Goal: Task Accomplishment & Management: Manage account settings

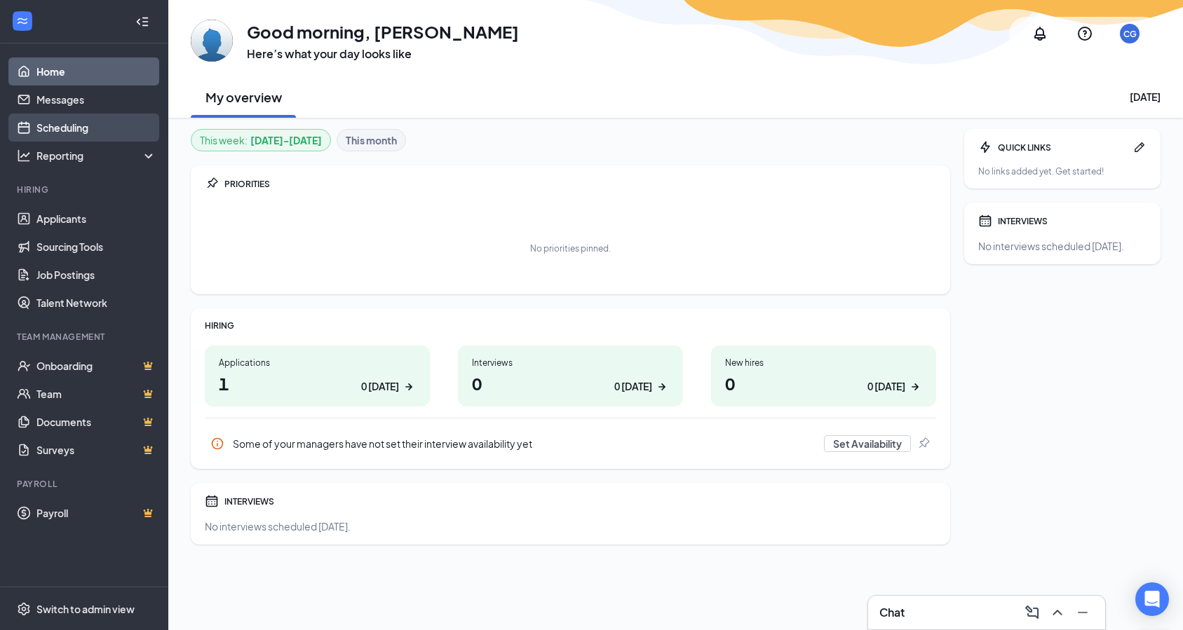
click at [70, 130] on link "Scheduling" at bounding box center [96, 128] width 120 height 28
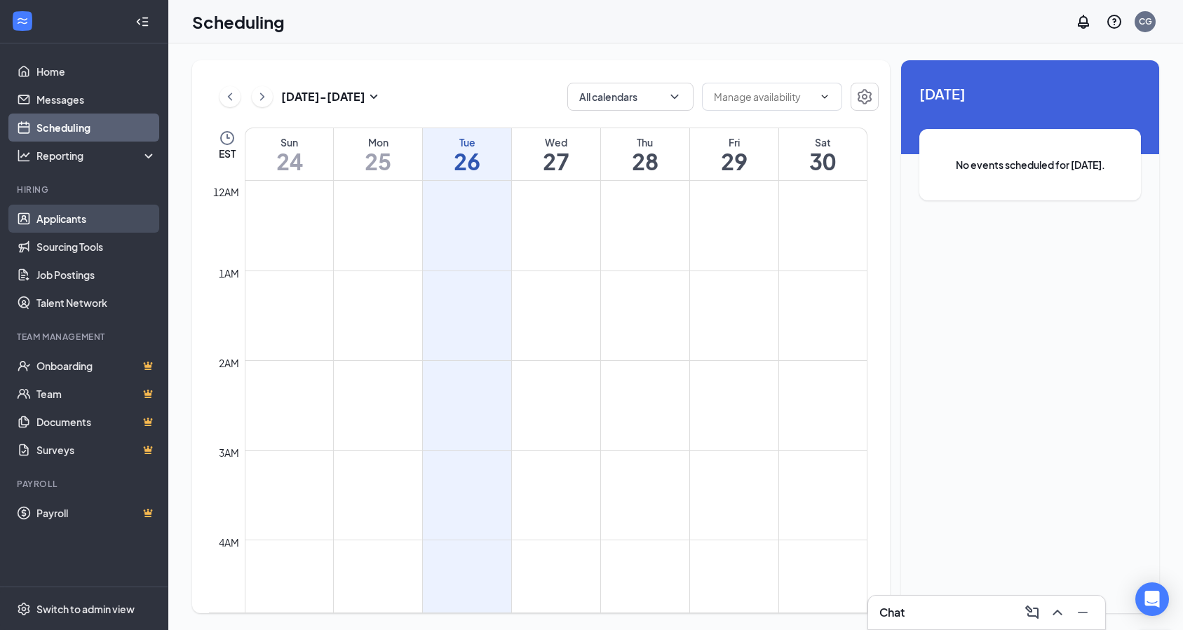
click at [82, 220] on link "Applicants" at bounding box center [96, 219] width 120 height 28
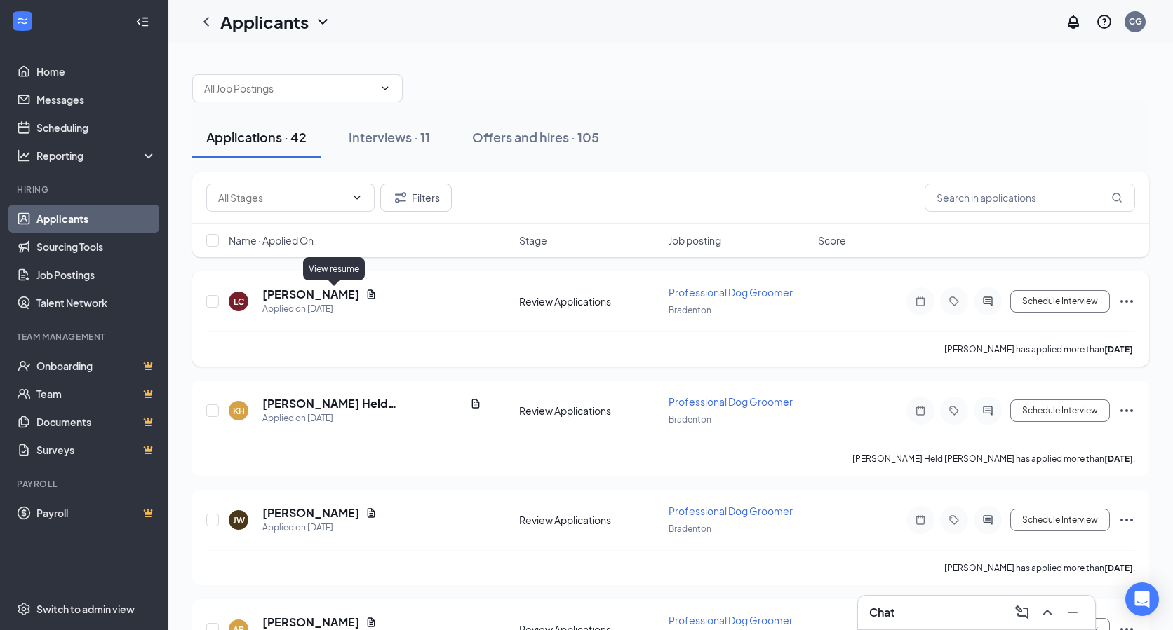
click at [367, 293] on icon "Document" at bounding box center [371, 294] width 8 height 9
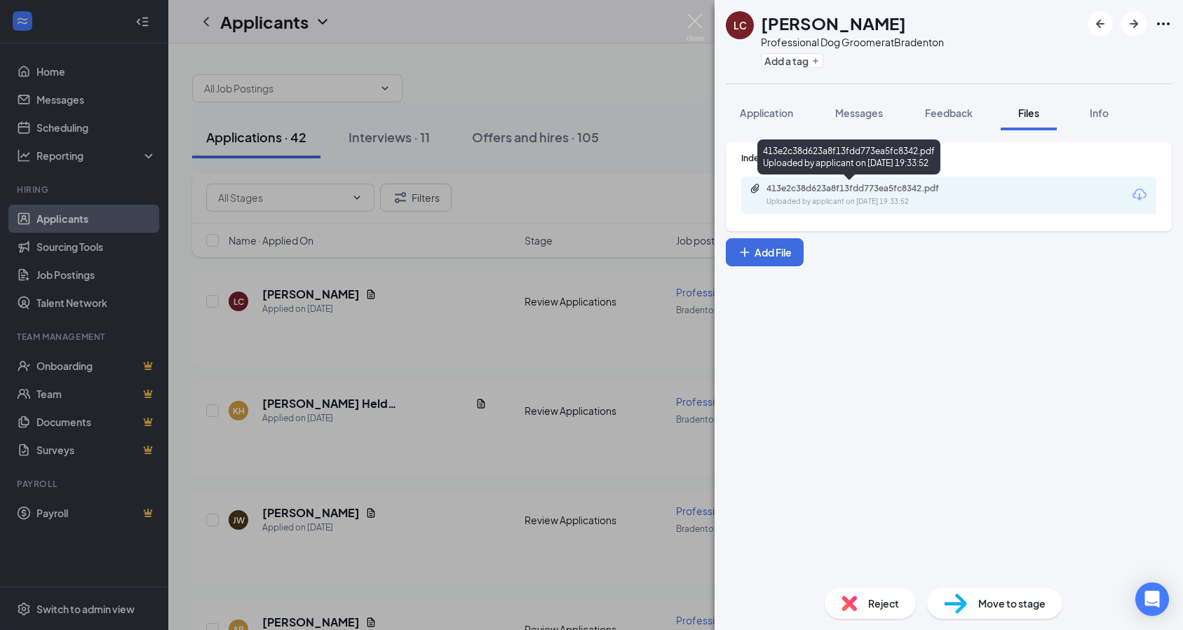
click at [808, 188] on div "413e2c38d623a8f13fdd773ea5fc8342.pdf" at bounding box center [864, 188] width 196 height 11
click at [481, 364] on div "LC [PERSON_NAME] Professional Dog Groomer at [GEOGRAPHIC_DATA] Add a tag Applic…" at bounding box center [591, 315] width 1183 height 630
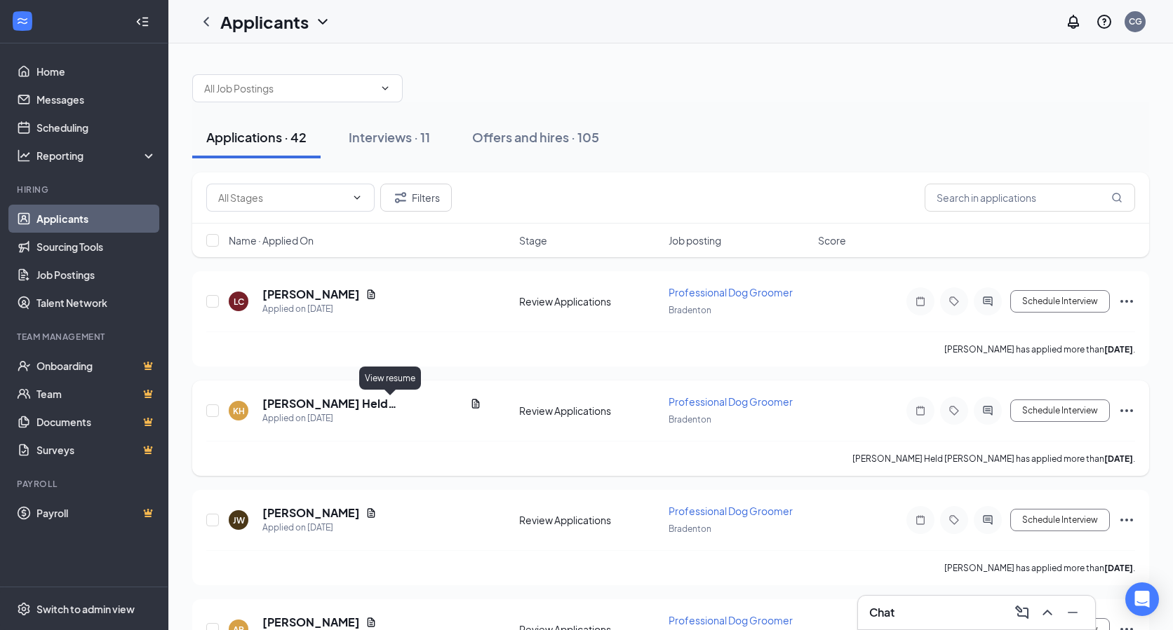
click at [470, 400] on icon "Document" at bounding box center [475, 403] width 11 height 11
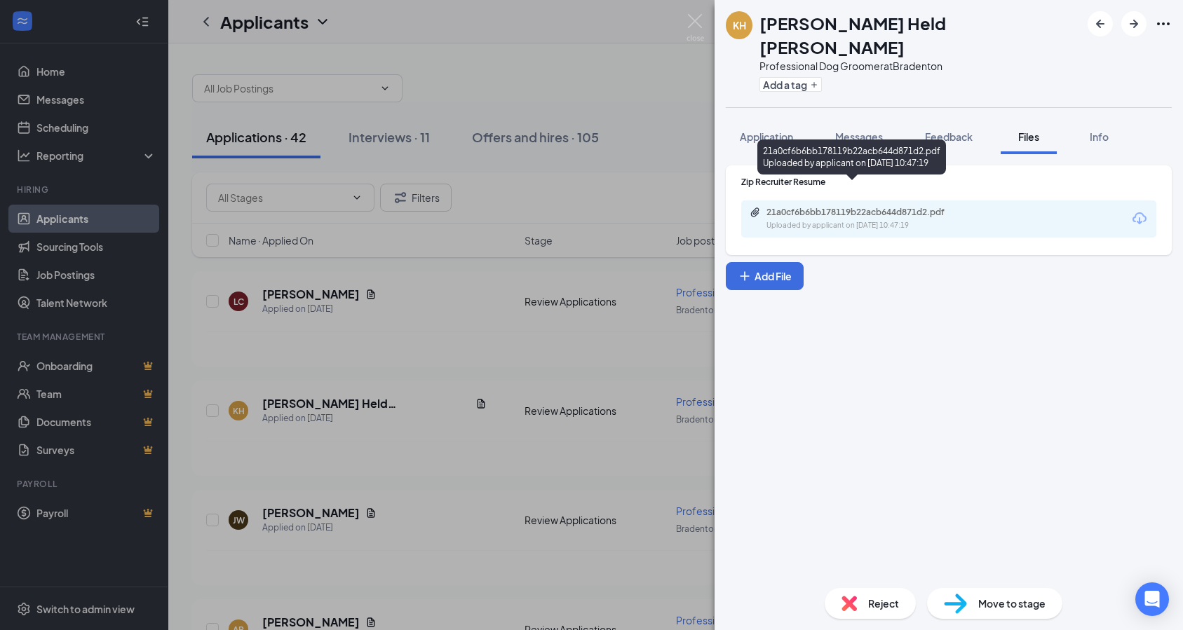
click at [821, 220] on div "Uploaded by applicant on [DATE] 10:47:19" at bounding box center [871, 225] width 210 height 11
click at [428, 389] on div "KH [PERSON_NAME] Held [PERSON_NAME] Professional Dog Groomer at [GEOGRAPHIC_DAT…" at bounding box center [591, 315] width 1183 height 630
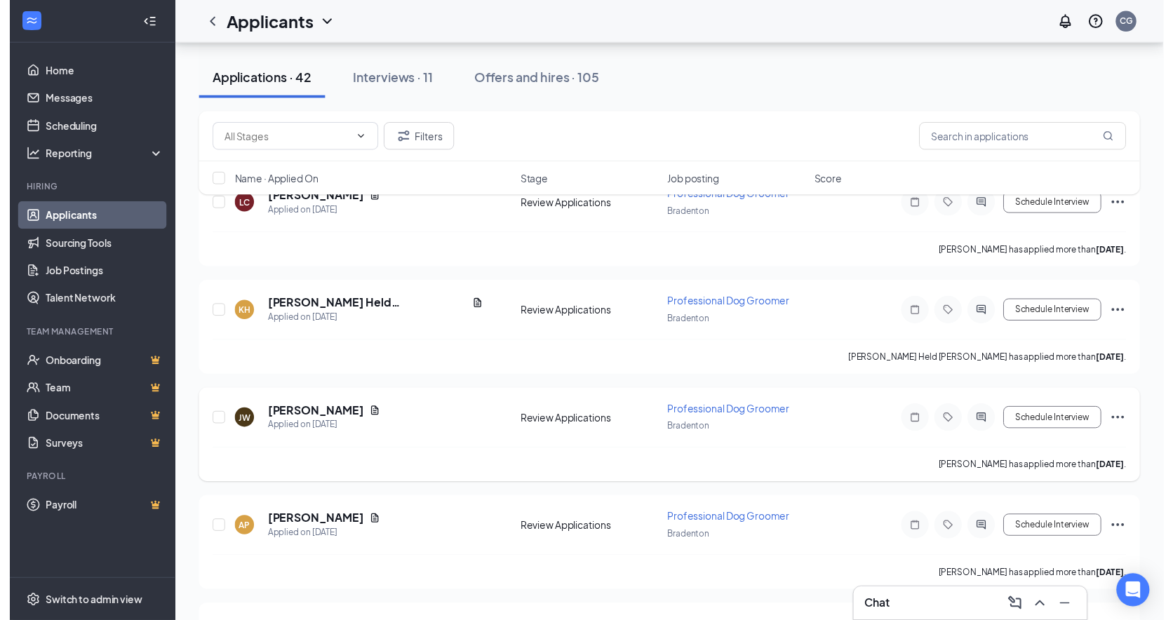
scroll to position [140, 0]
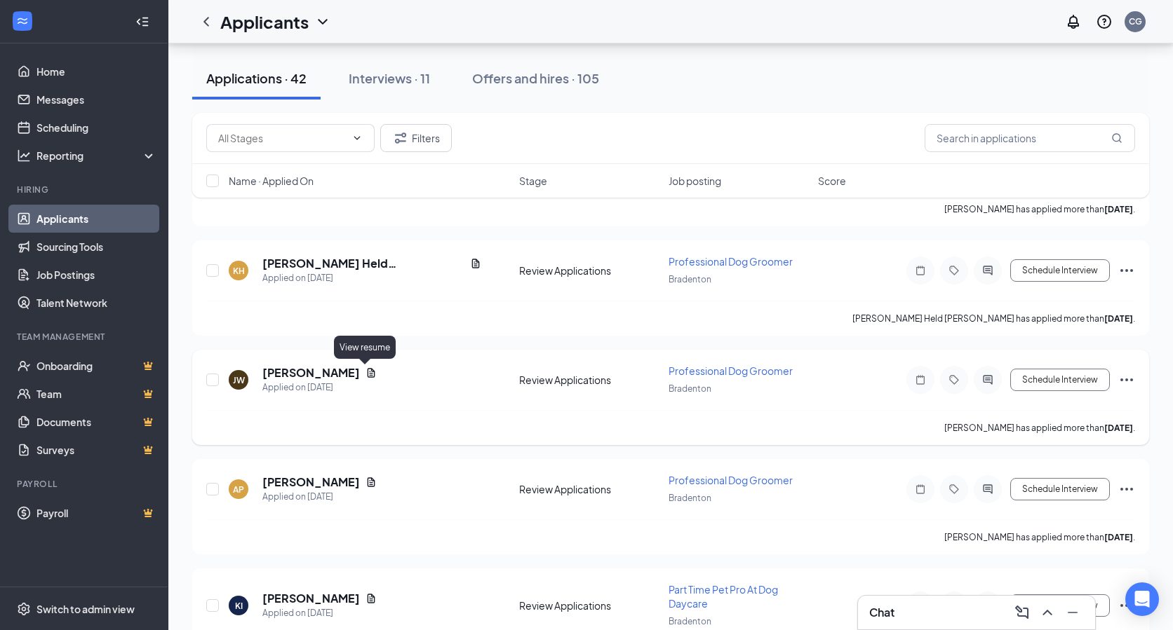
click at [367, 373] on icon "Document" at bounding box center [371, 372] width 8 height 9
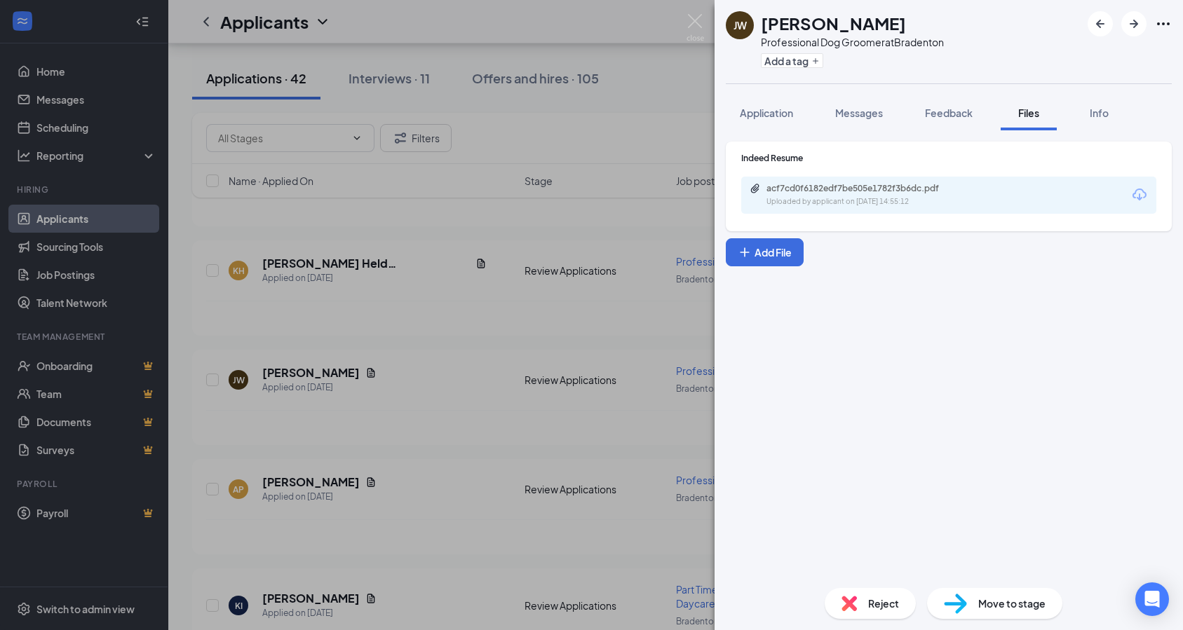
click at [828, 197] on div "Uploaded by applicant on [DATE] 14:55:12" at bounding box center [871, 201] width 210 height 11
click at [414, 412] on div "[PERSON_NAME] Professional Dog Groomer at Bradenton Add a tag Application Messa…" at bounding box center [591, 315] width 1183 height 630
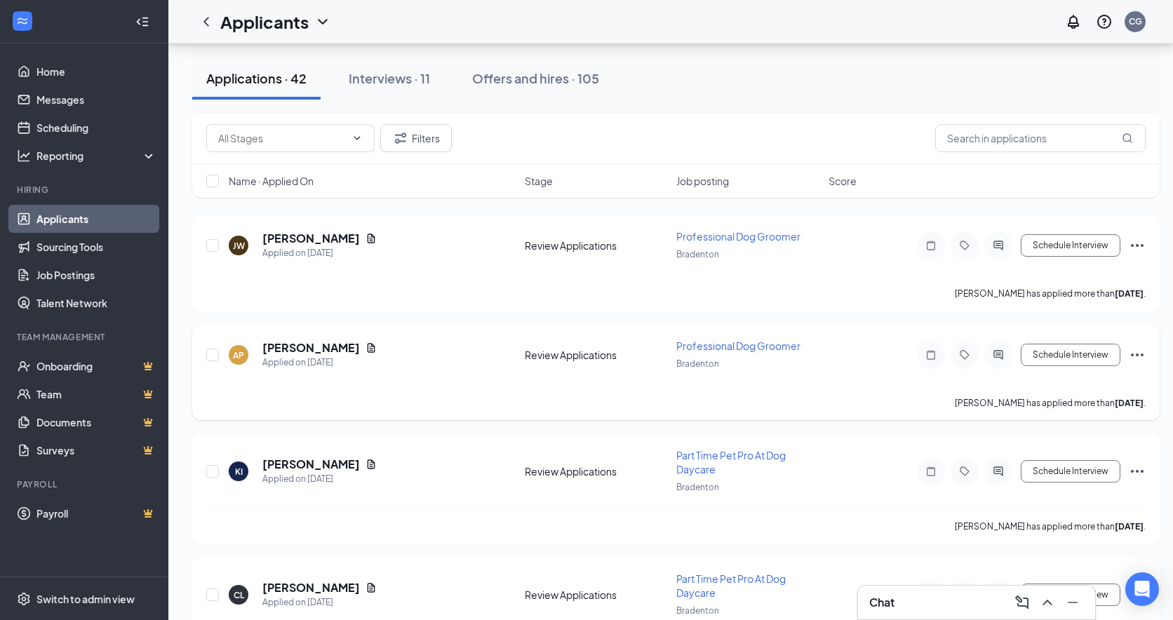
scroll to position [281, 0]
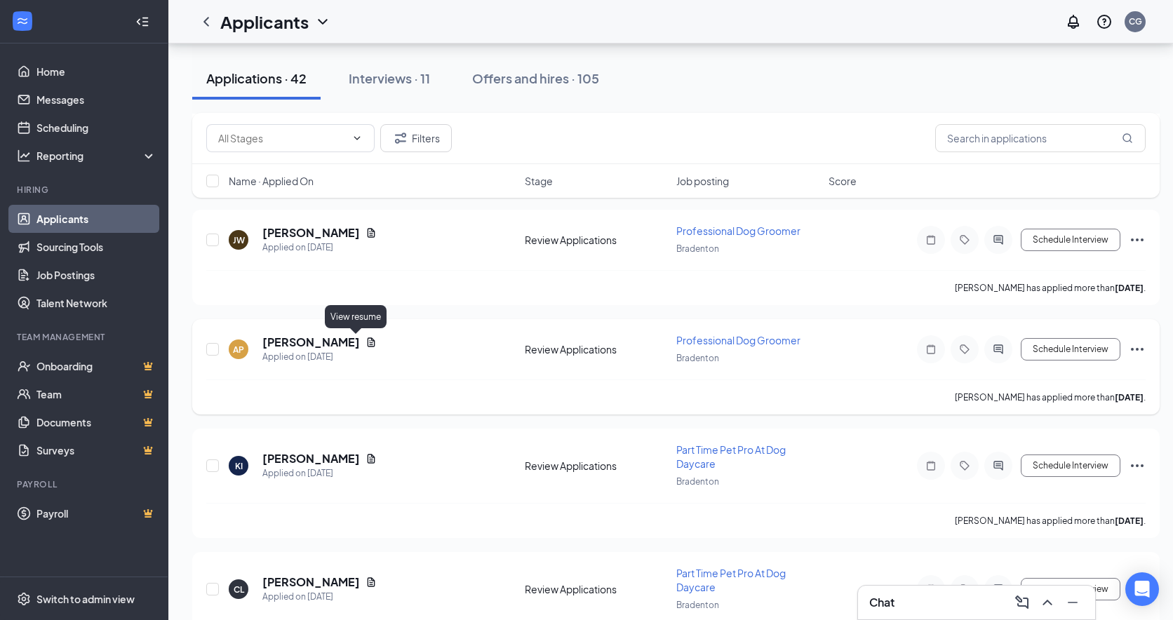
click at [365, 337] on icon "Document" at bounding box center [370, 342] width 11 height 11
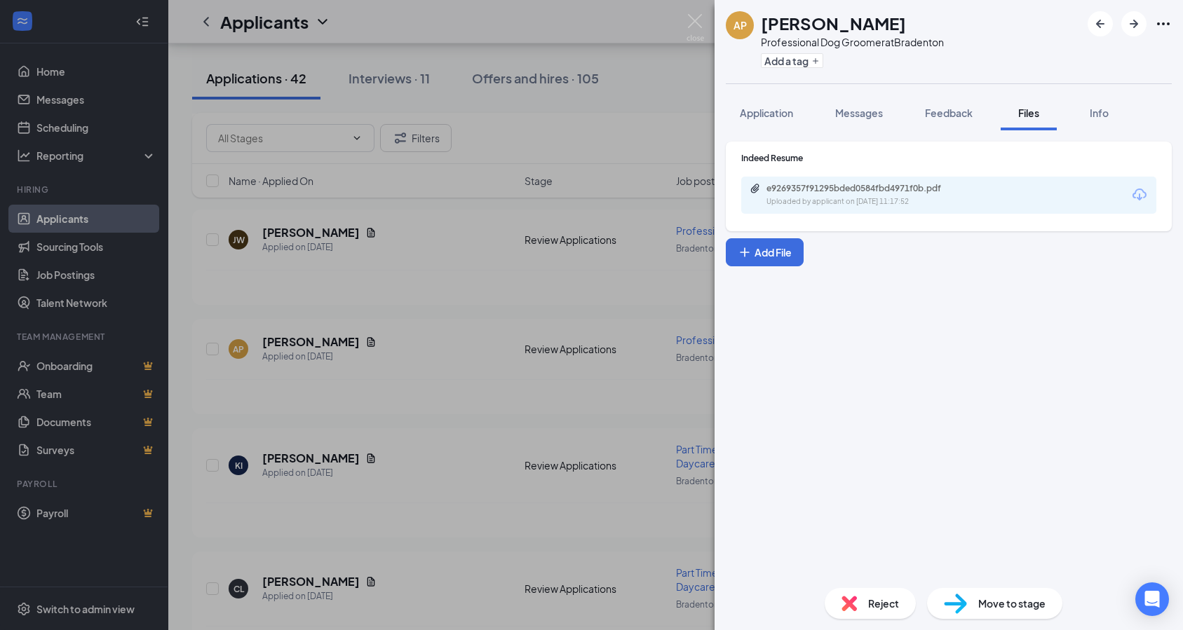
click at [837, 196] on div "e9269357f91295bded0584fbd4971f0b.pdf Uploaded by applicant on [DATE] 11:17:52" at bounding box center [863, 195] width 227 height 25
click at [421, 327] on div "AP [PERSON_NAME] Professional Dog Groomer at [GEOGRAPHIC_DATA] Add a tag Applic…" at bounding box center [591, 315] width 1183 height 630
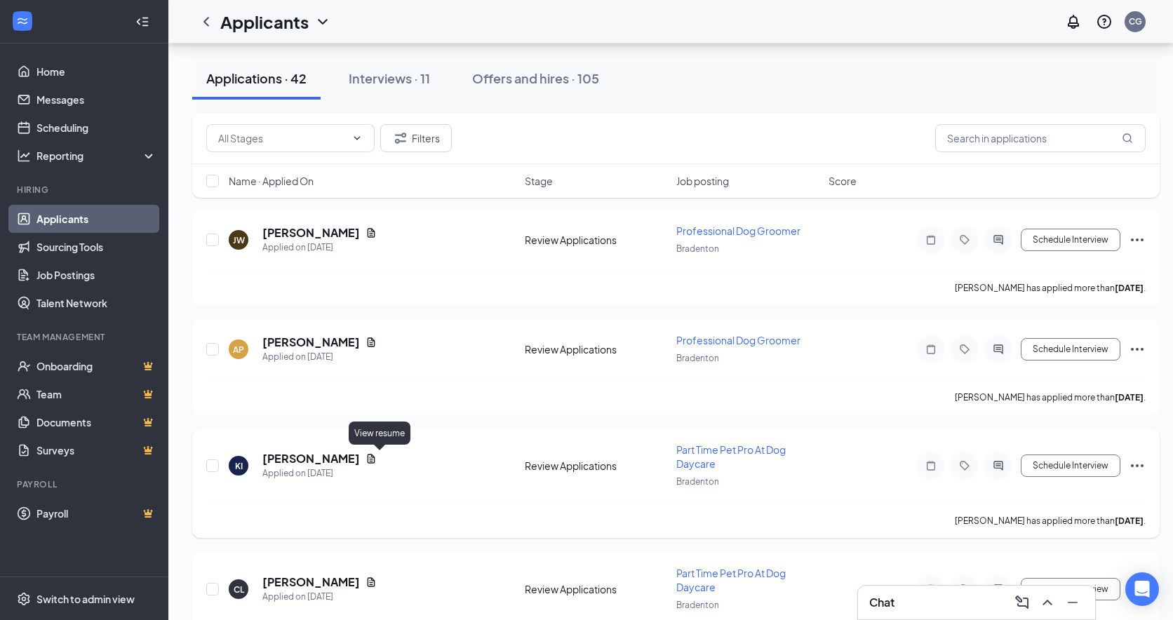
click at [377, 458] on icon "Document" at bounding box center [370, 458] width 11 height 11
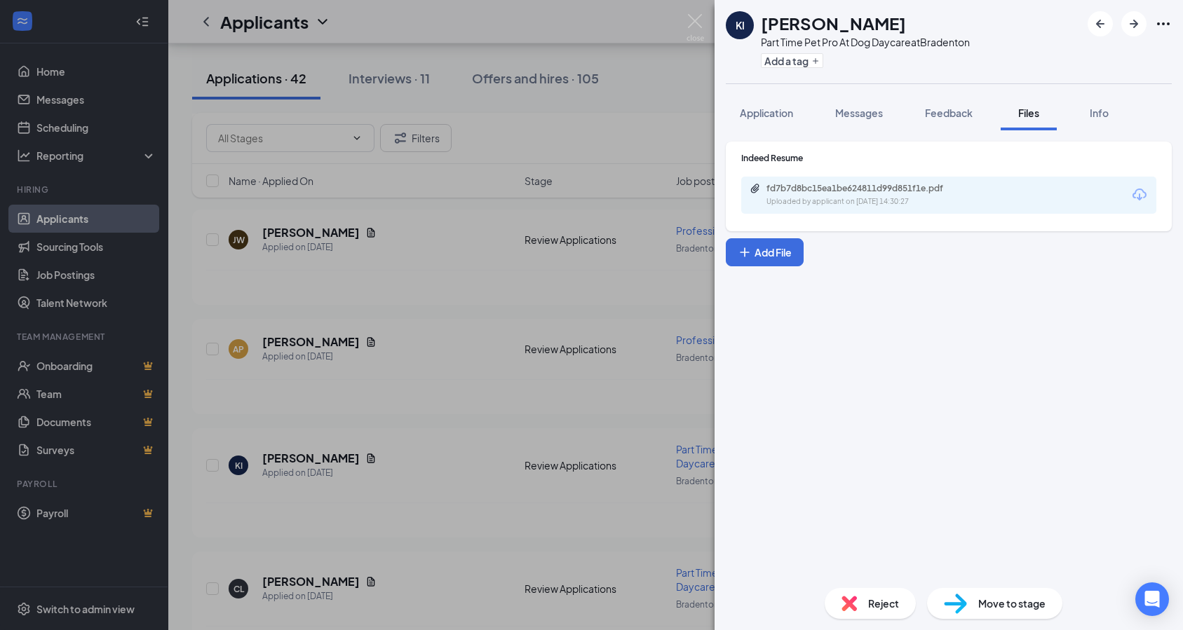
click at [689, 20] on img at bounding box center [696, 27] width 18 height 27
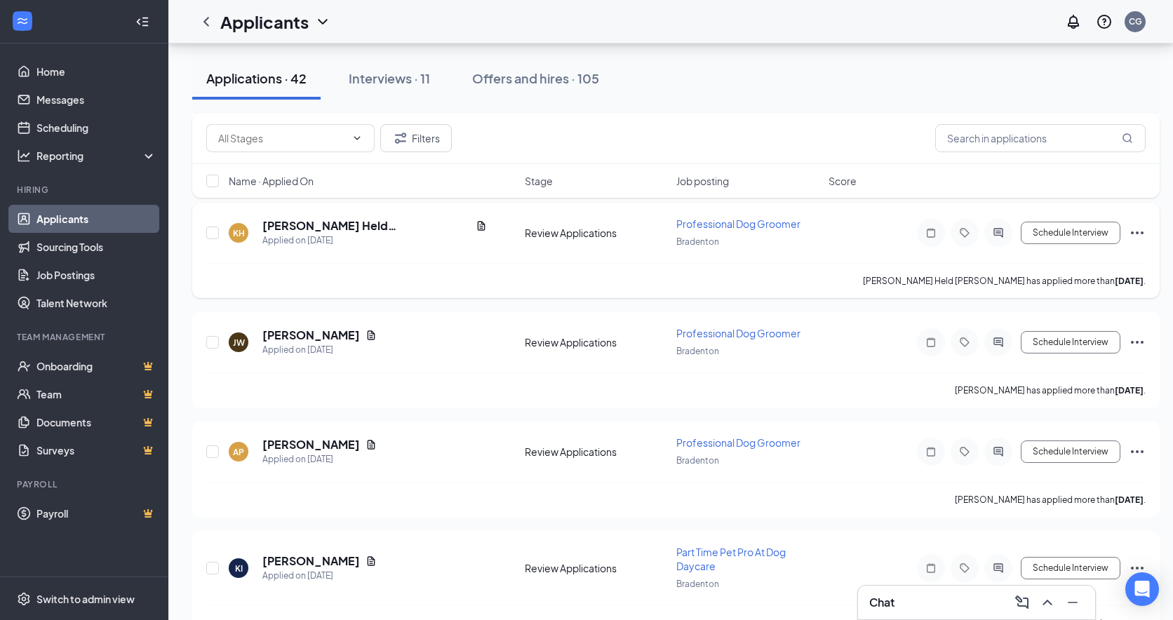
scroll to position [70, 0]
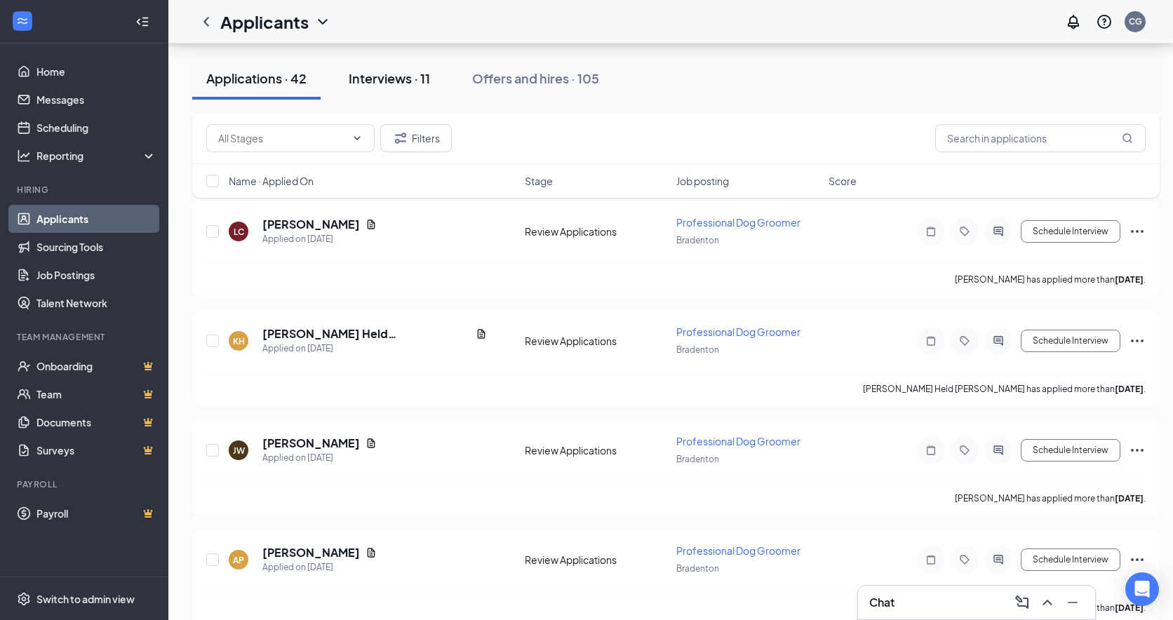
click at [406, 81] on div "Interviews · 11" at bounding box center [389, 78] width 81 height 18
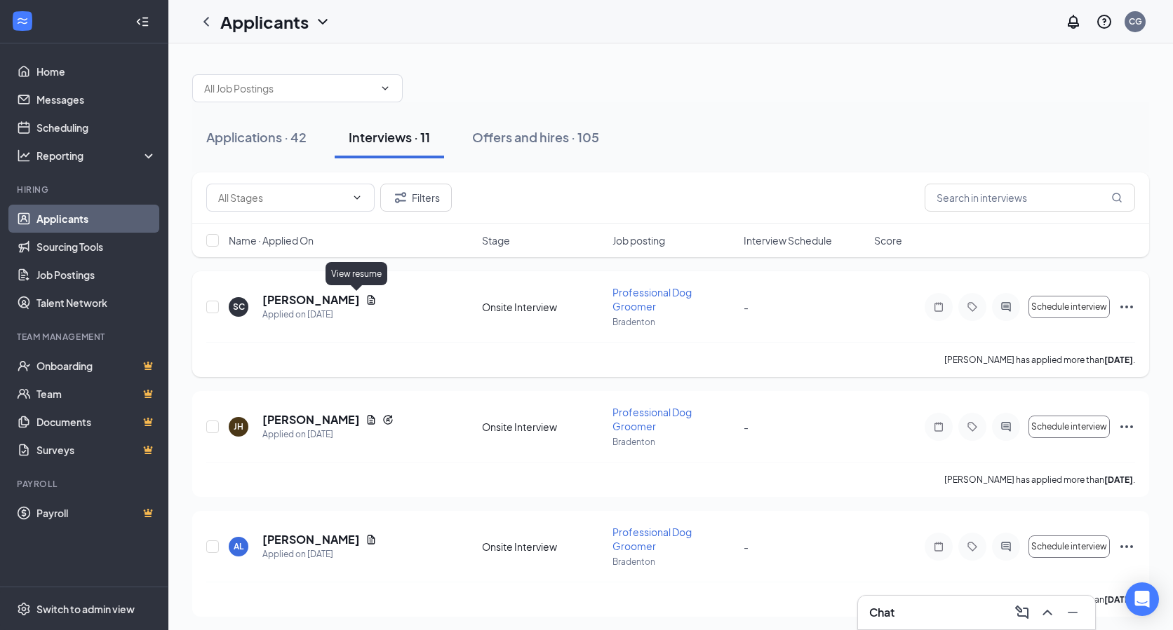
click at [365, 301] on icon "Document" at bounding box center [370, 300] width 11 height 11
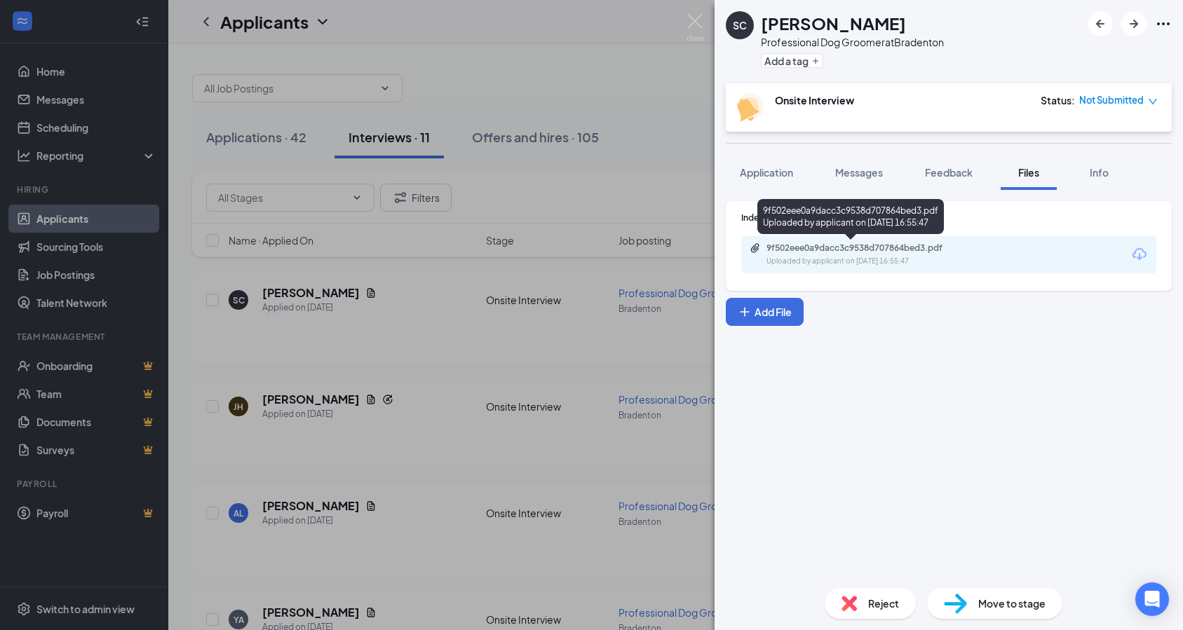
click at [885, 248] on div "9f502eee0a9dacc3c9538d707864bed3.pdf" at bounding box center [864, 248] width 196 height 11
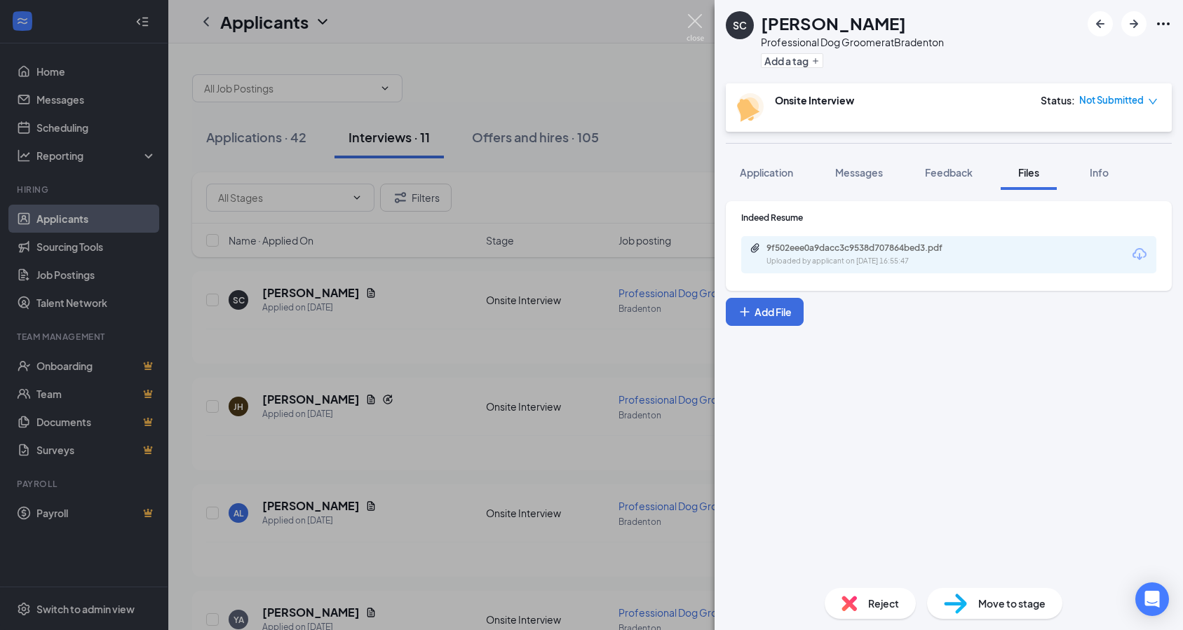
click at [691, 17] on img at bounding box center [696, 27] width 18 height 27
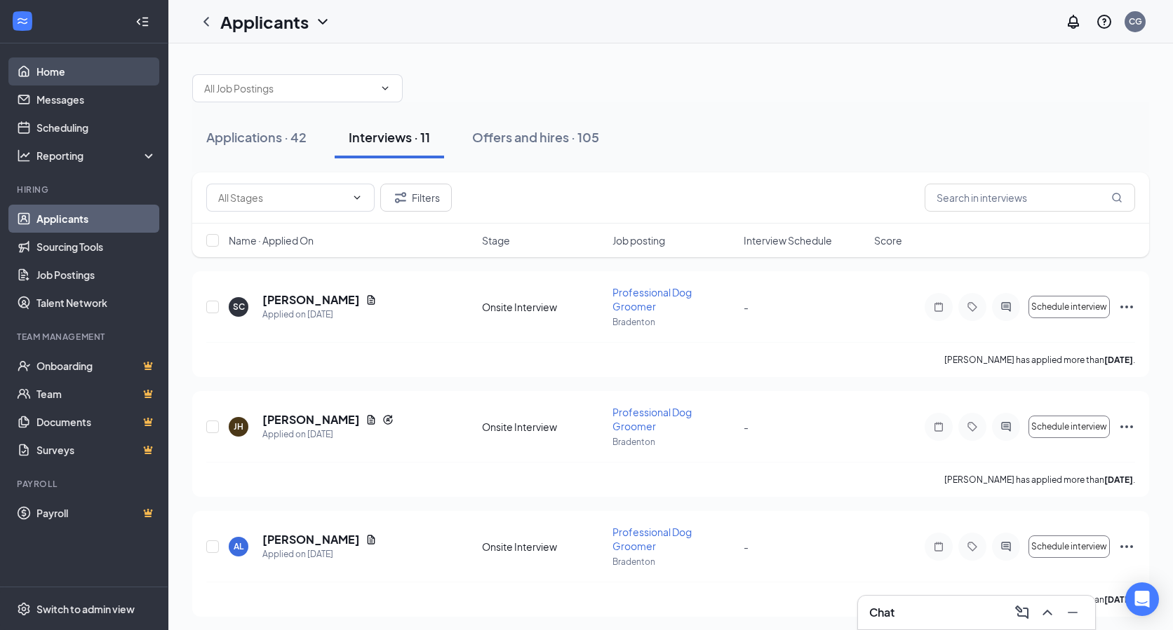
click at [61, 72] on link "Home" at bounding box center [96, 72] width 120 height 28
